Goal: Find specific page/section: Find specific page/section

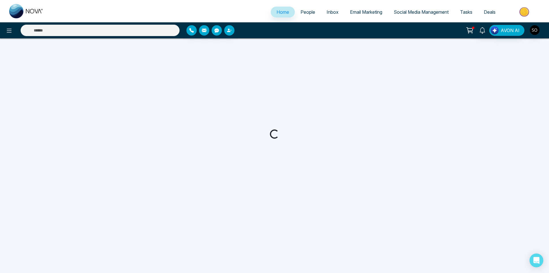
select select "*"
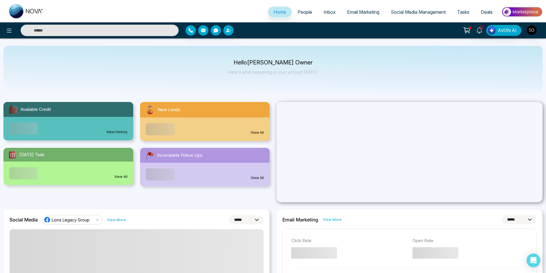
click at [301, 9] on link "People" at bounding box center [305, 12] width 26 height 11
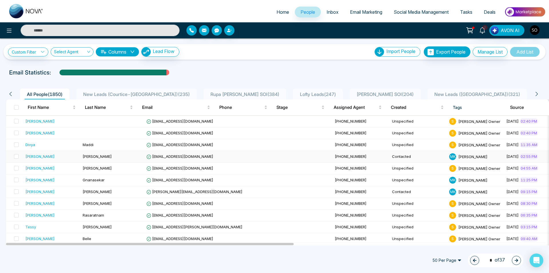
click at [39, 158] on div "[PERSON_NAME]" at bounding box center [51, 156] width 53 height 6
